Goal: Transaction & Acquisition: Purchase product/service

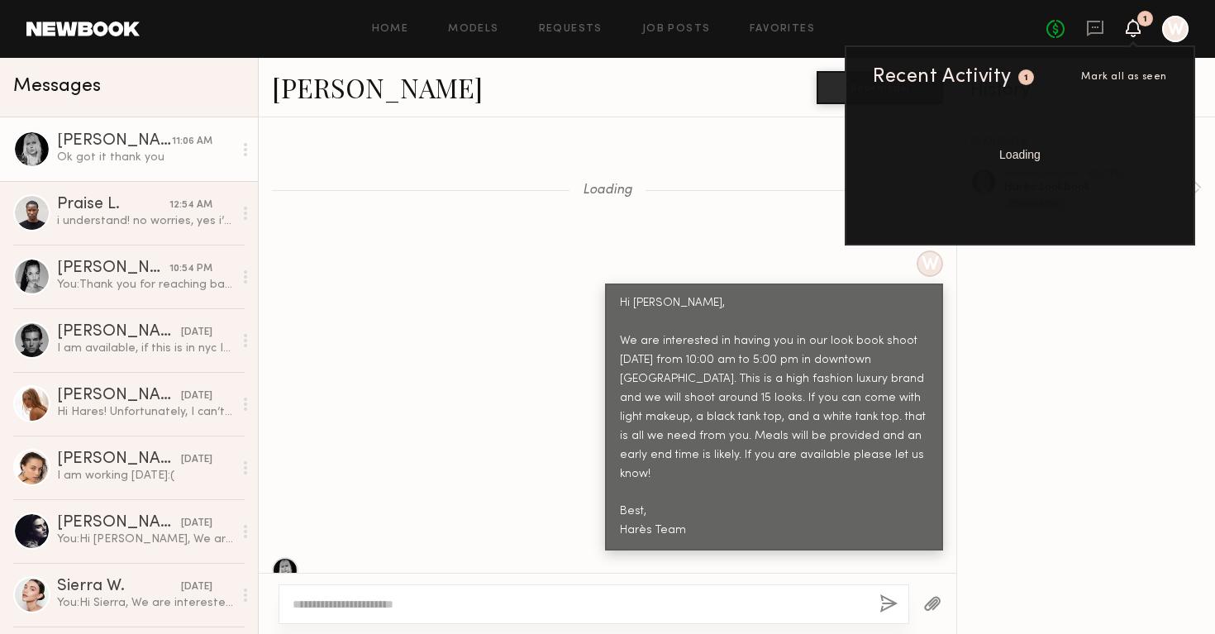
scroll to position [1061, 0]
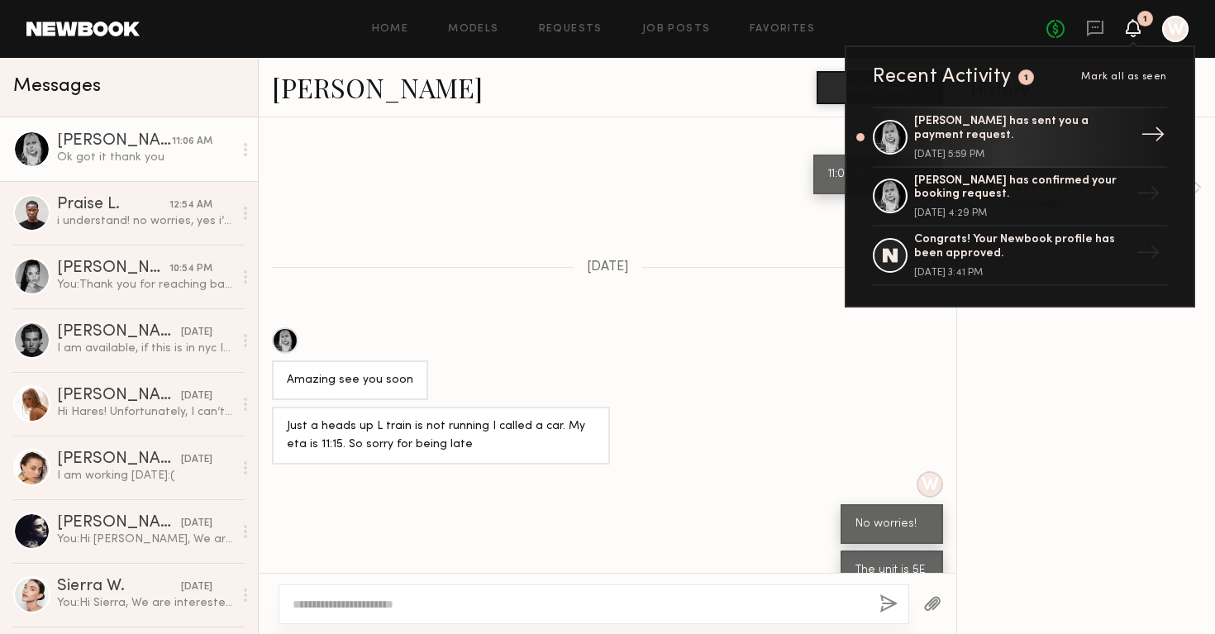
click at [965, 155] on div "[DATE] 5:59 PM" at bounding box center [1021, 155] width 215 height 10
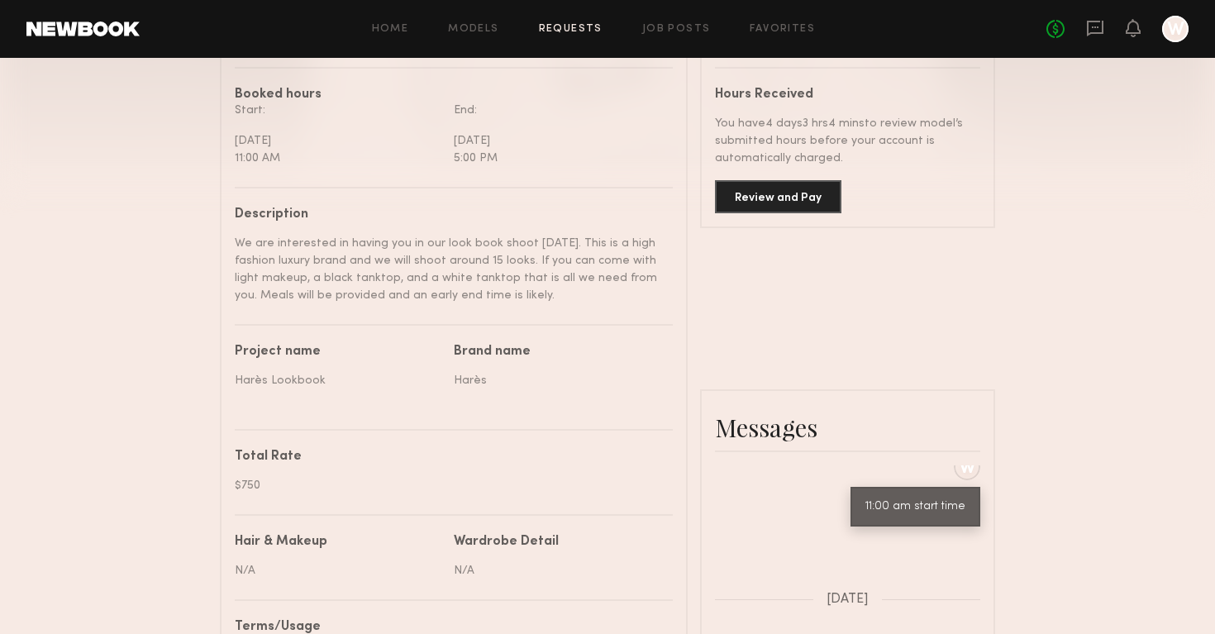
scroll to position [474, 0]
click at [777, 189] on button "Review and Pay" at bounding box center [778, 195] width 127 height 33
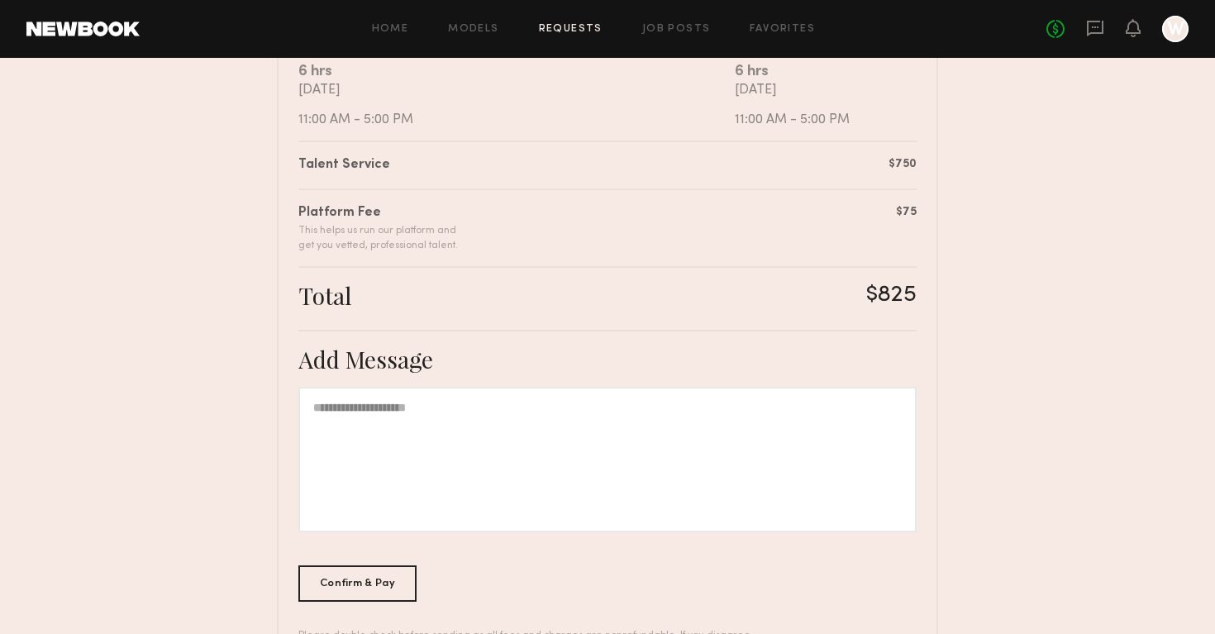
scroll to position [423, 0]
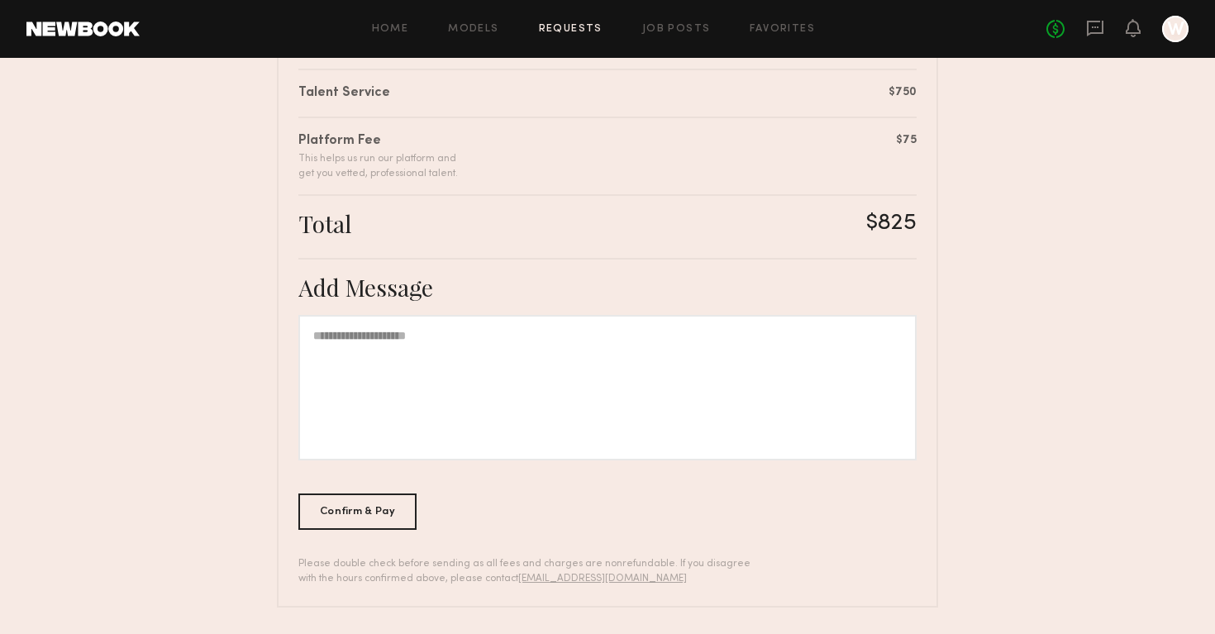
click at [417, 413] on div at bounding box center [607, 388] width 618 height 146
click at [364, 518] on div "Confirm & Pay" at bounding box center [357, 511] width 118 height 36
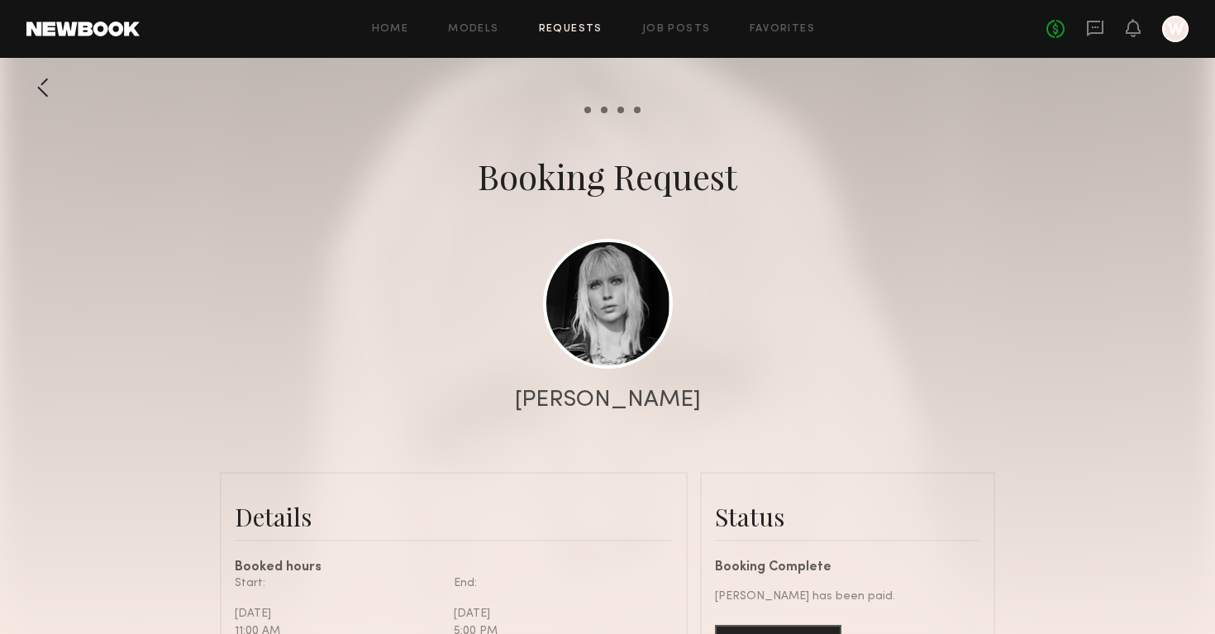
scroll to position [1433, 0]
